Goal: Transaction & Acquisition: Book appointment/travel/reservation

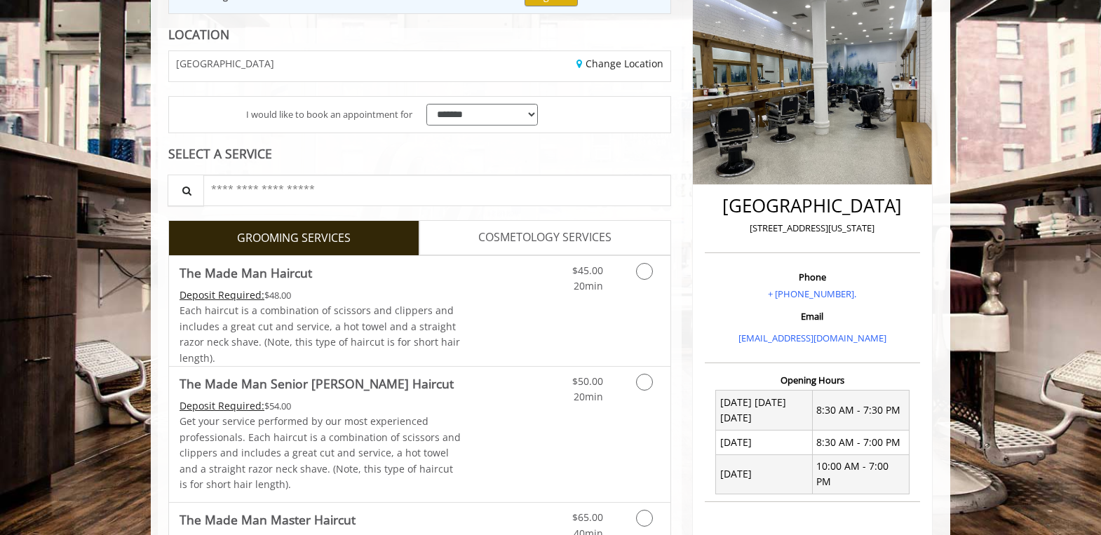
scroll to position [234, 0]
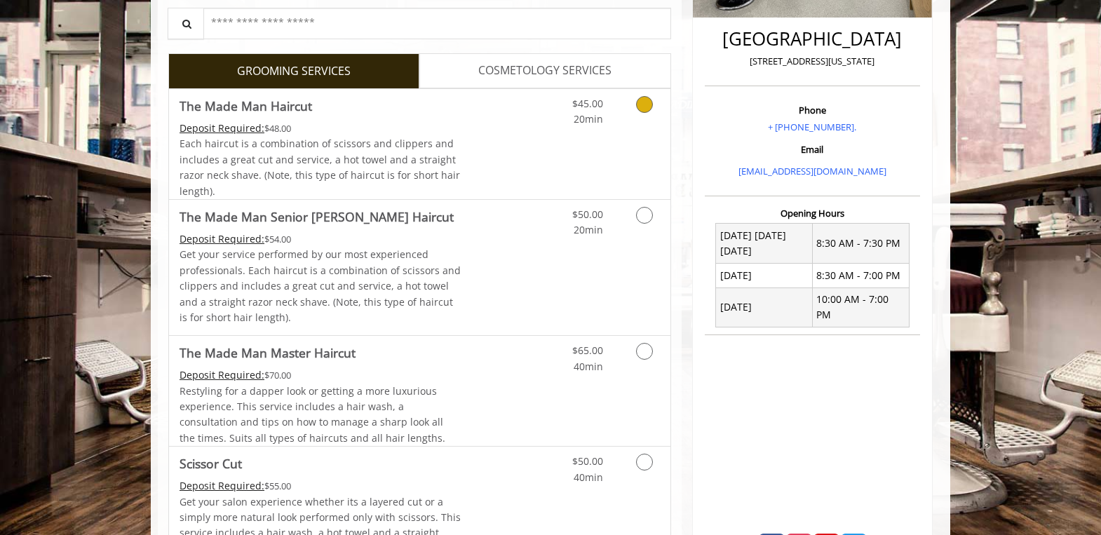
click at [467, 168] on link "Discounted Price" at bounding box center [503, 144] width 83 height 110
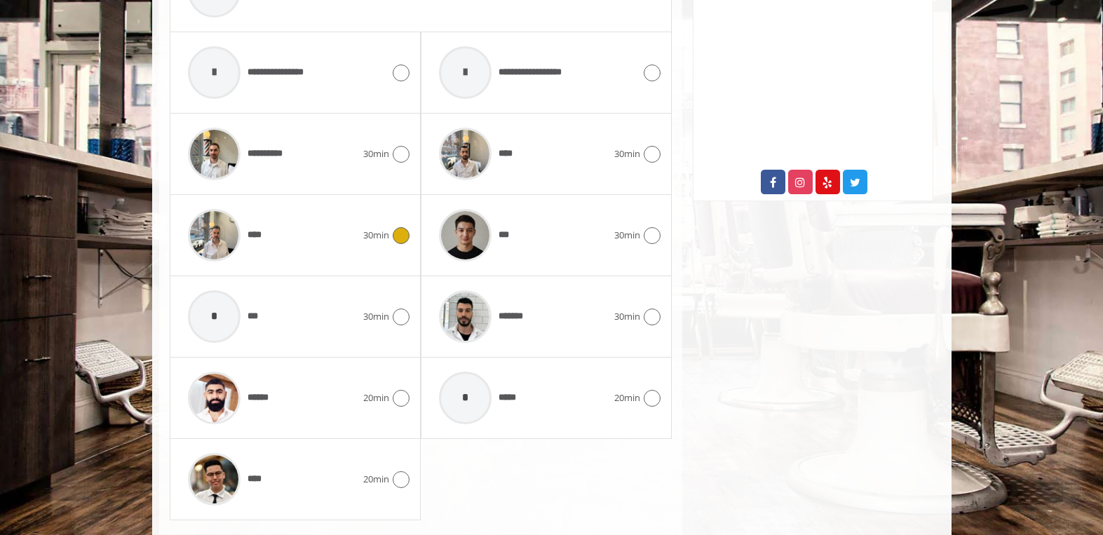
scroll to position [749, 0]
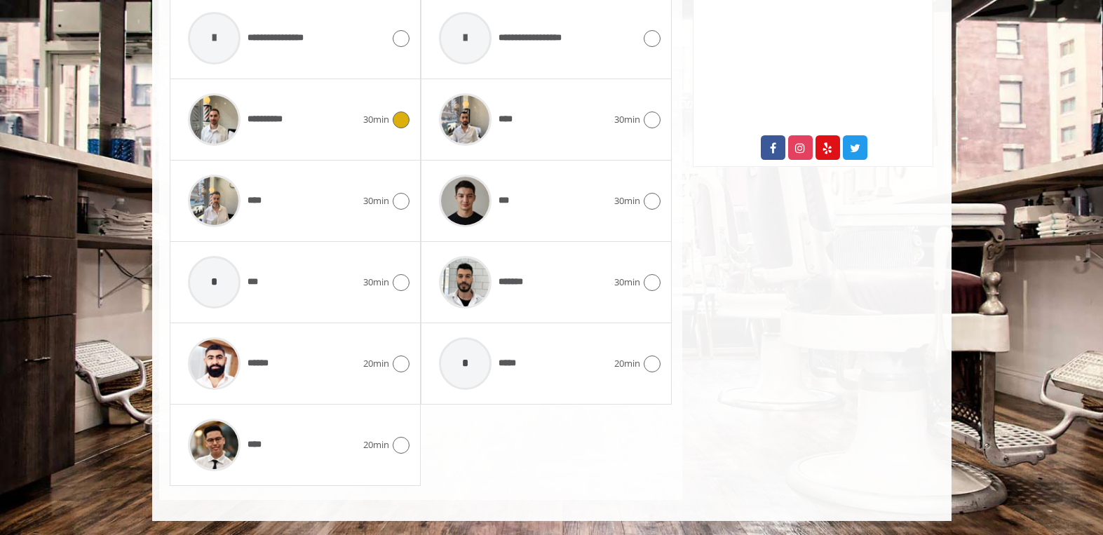
click at [281, 127] on span "**********" at bounding box center [237, 119] width 113 height 67
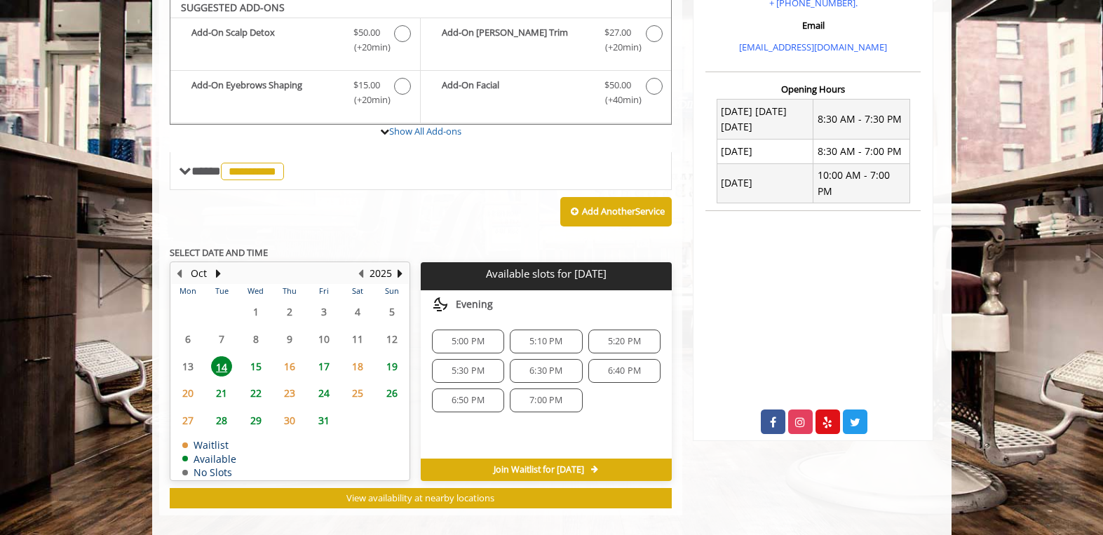
scroll to position [470, 0]
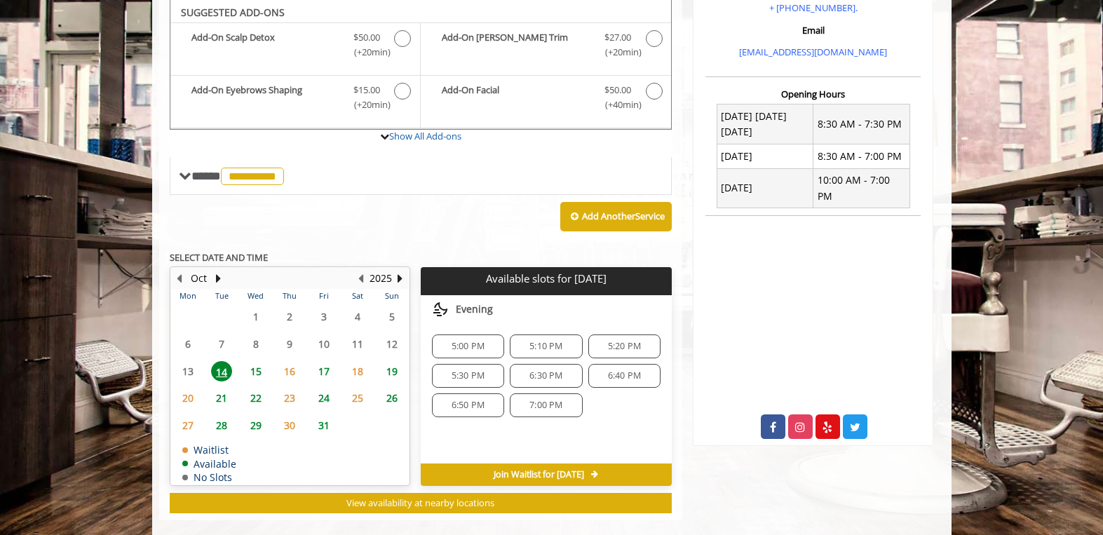
click at [543, 410] on span "7:00 PM" at bounding box center [546, 405] width 33 height 11
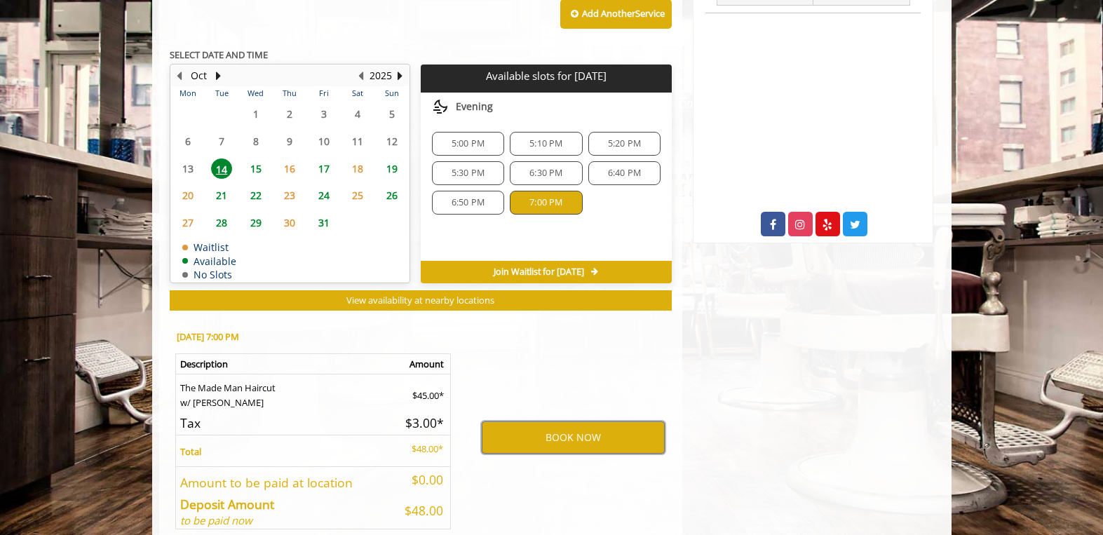
scroll to position [744, 0]
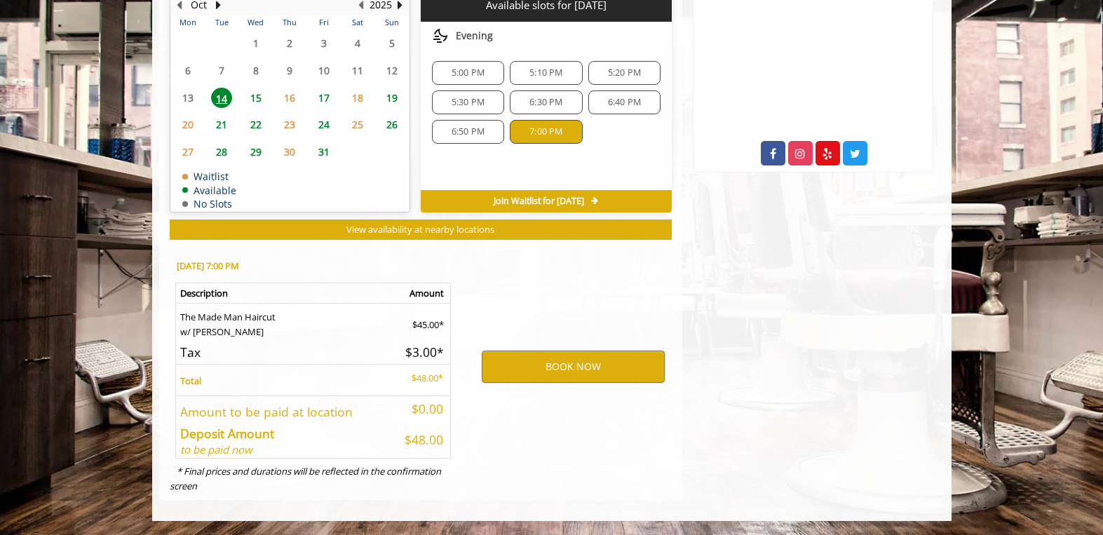
click at [467, 127] on span "6:50 PM" at bounding box center [468, 131] width 33 height 11
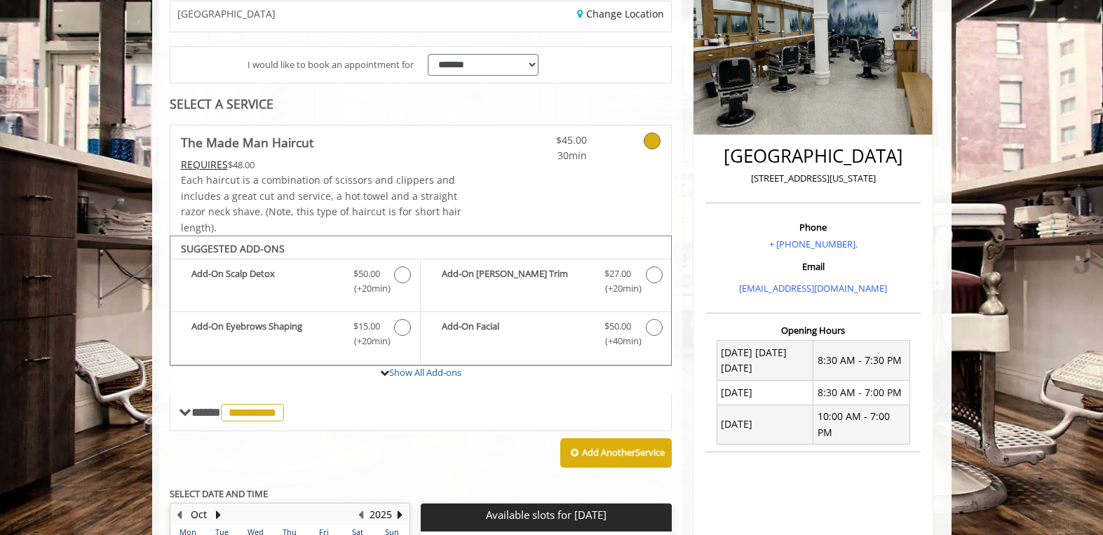
scroll to position [351, 0]
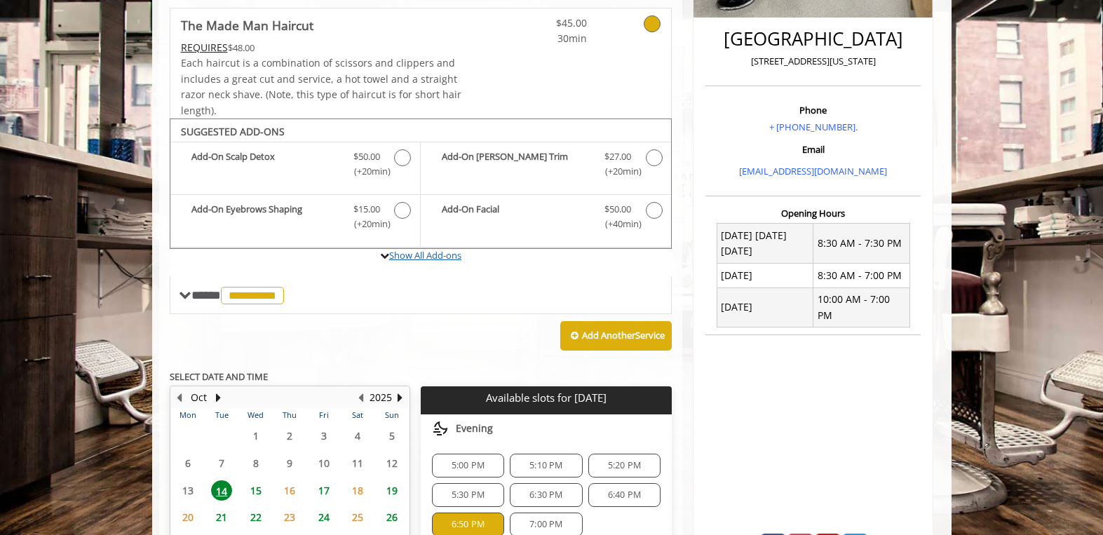
click at [437, 256] on link "Show All Add-ons" at bounding box center [425, 255] width 72 height 13
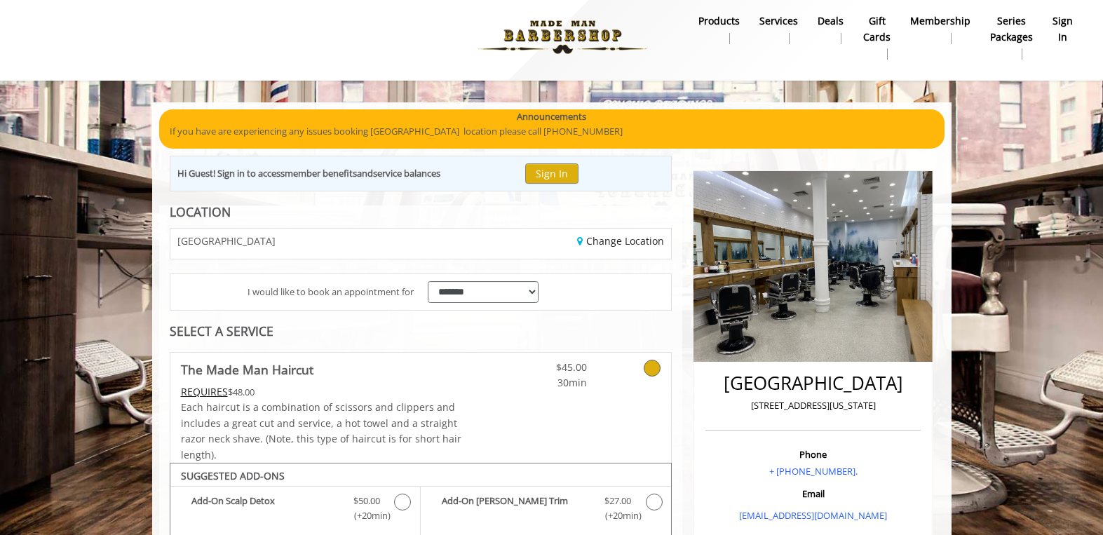
scroll to position [0, 0]
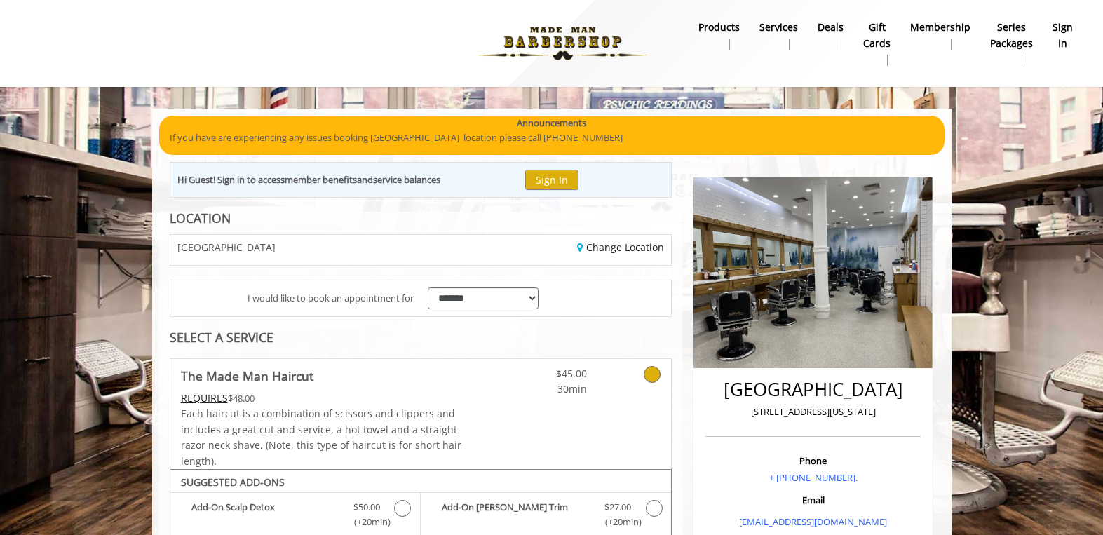
click at [838, 25] on b "Deals" at bounding box center [831, 27] width 26 height 15
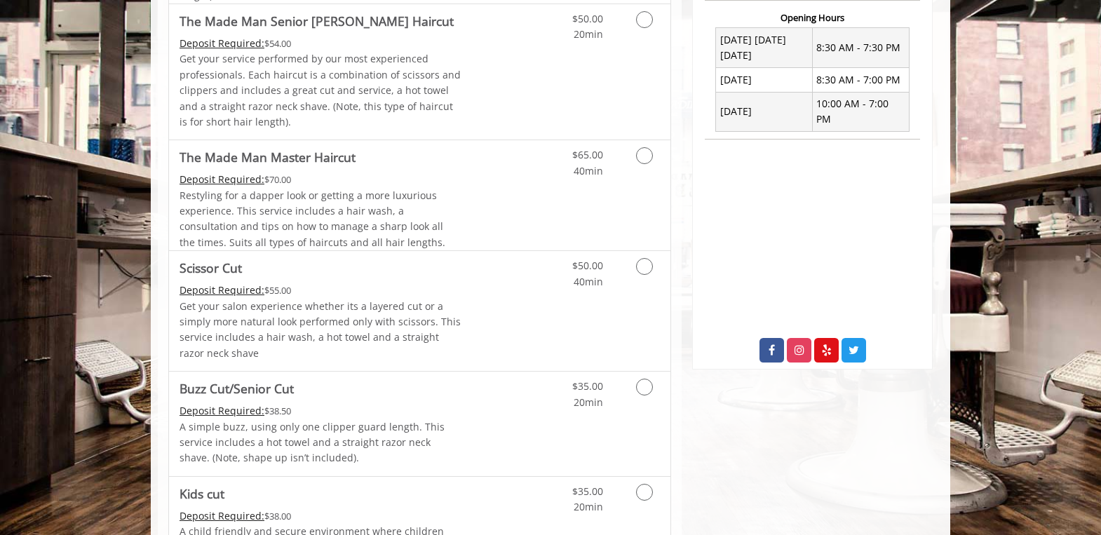
scroll to position [548, 0]
click at [464, 315] on link "Discounted Price" at bounding box center [503, 310] width 83 height 120
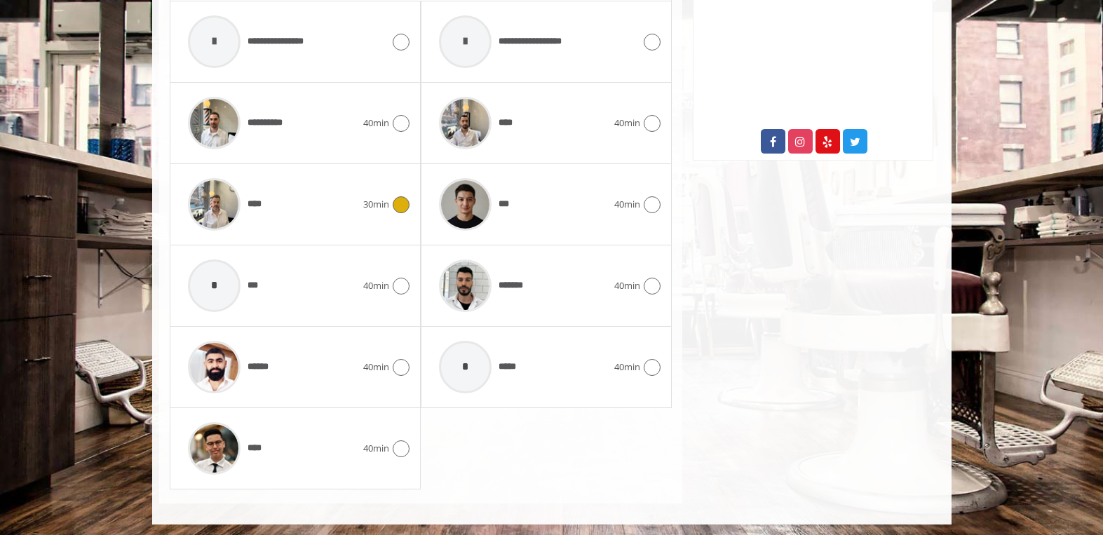
scroll to position [759, 0]
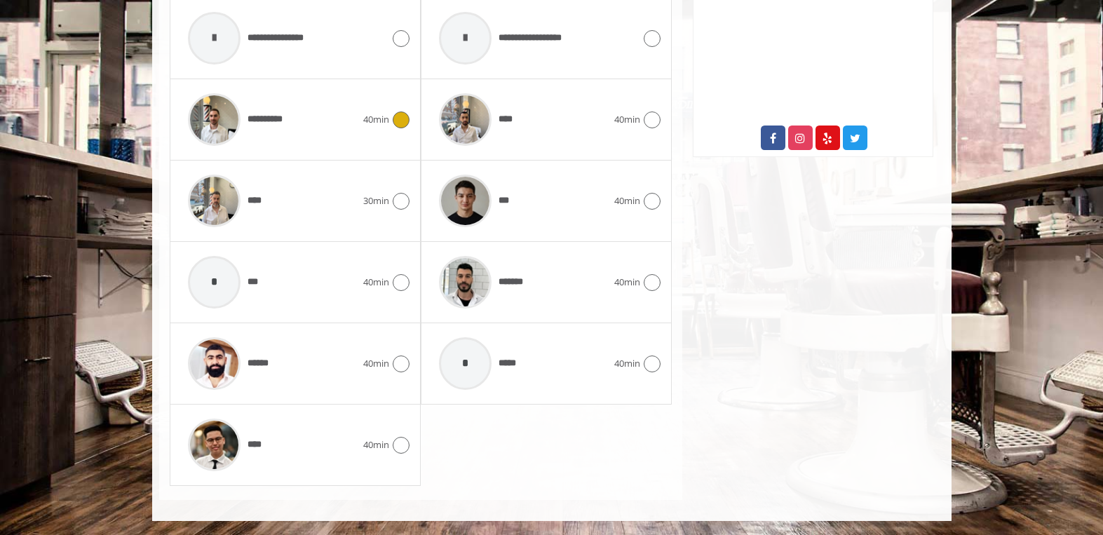
click at [326, 135] on div "**********" at bounding box center [272, 119] width 182 height 67
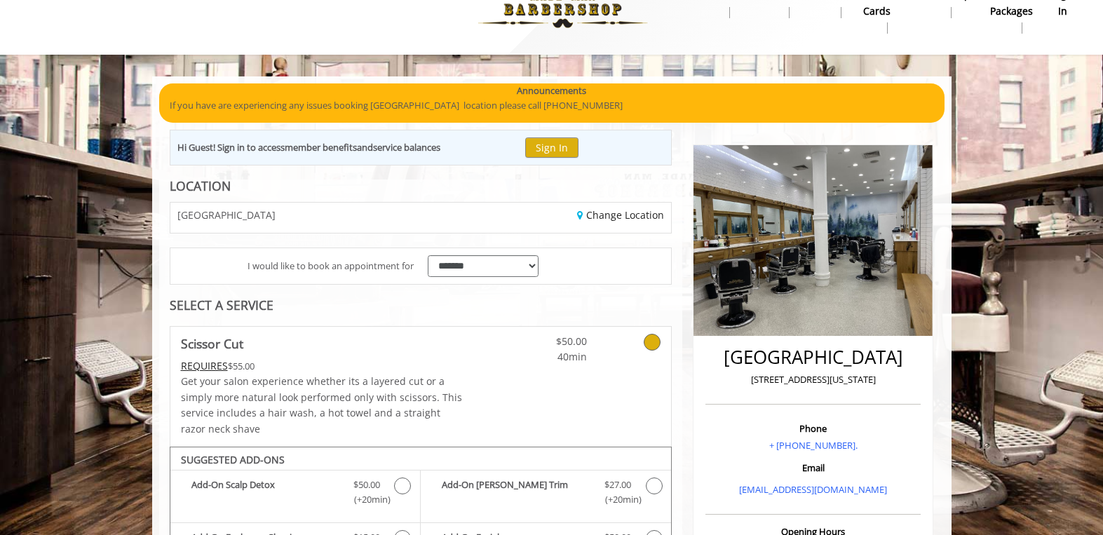
scroll to position [0, 0]
